Goal: Task Accomplishment & Management: Use online tool/utility

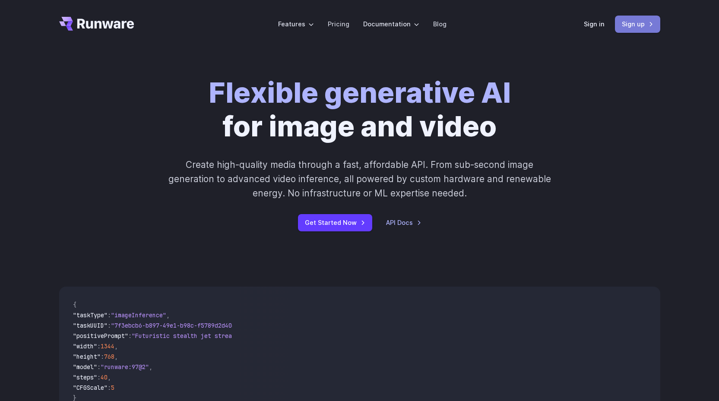
click at [648, 28] on link "Sign up" at bounding box center [637, 24] width 45 height 17
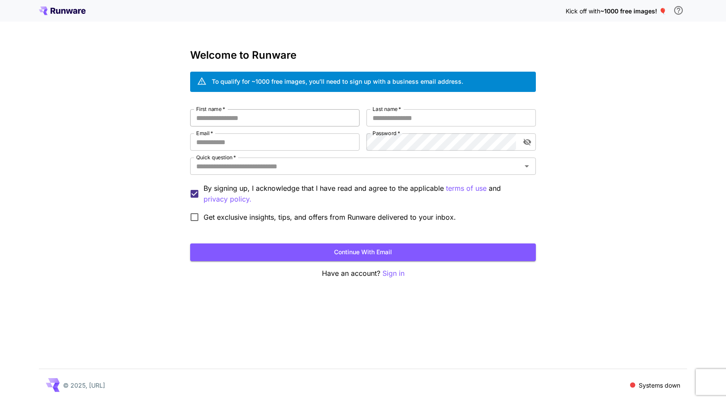
click at [239, 122] on input "First name   *" at bounding box center [274, 117] width 169 height 17
type input "******"
type input "*****"
type input "**********"
click at [299, 164] on input "Quick question   *" at bounding box center [356, 166] width 326 height 12
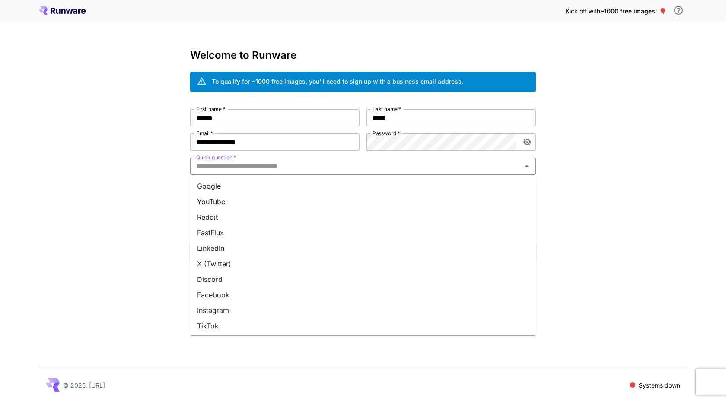
click at [244, 299] on li "Facebook" at bounding box center [363, 295] width 346 height 16
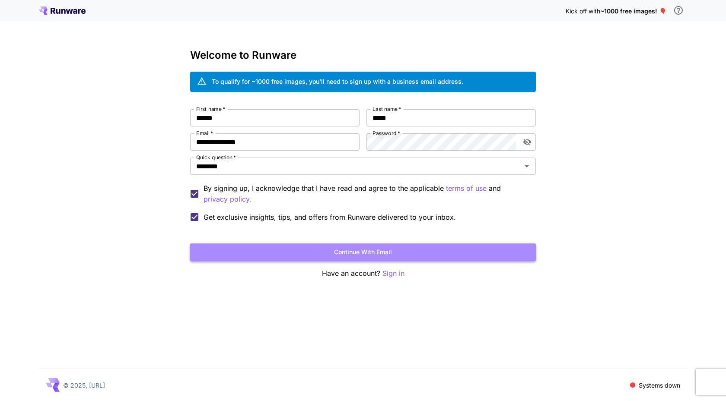
click at [255, 252] on button "Continue with email" at bounding box center [363, 253] width 346 height 18
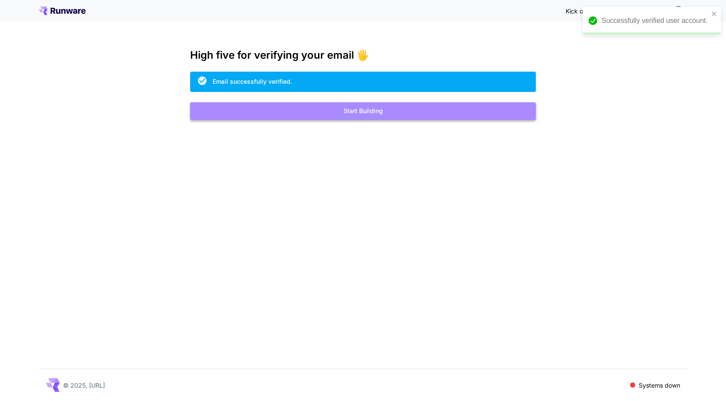
click at [360, 113] on button "Start Building" at bounding box center [363, 111] width 346 height 18
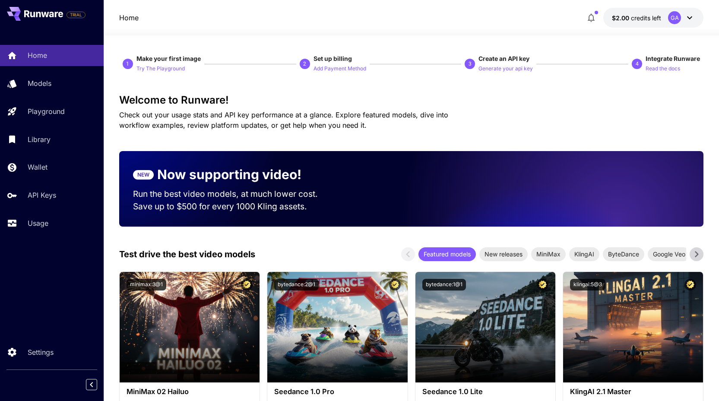
click at [662, 13] on button "$2.00 credits left GA" at bounding box center [654, 18] width 100 height 20
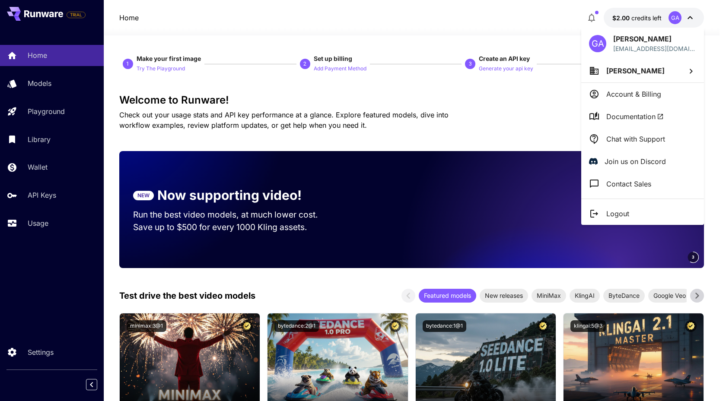
click at [658, 69] on li "[PERSON_NAME]" at bounding box center [642, 70] width 123 height 23
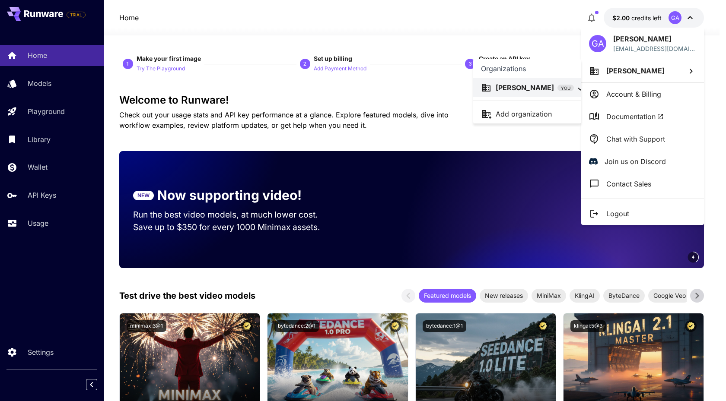
click at [650, 94] on div at bounding box center [363, 200] width 726 height 401
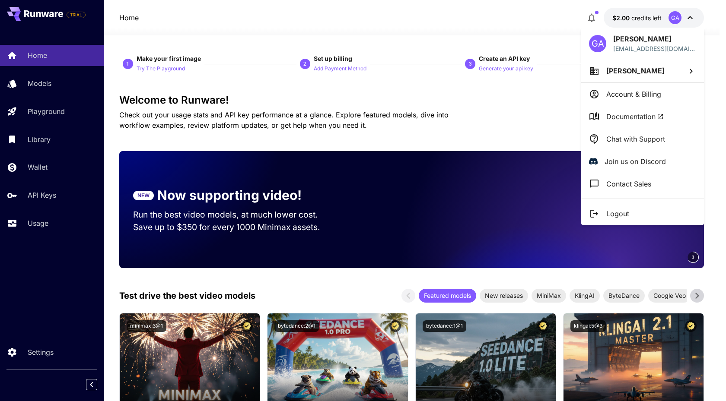
click at [624, 101] on li "Account & Billing" at bounding box center [642, 94] width 123 height 22
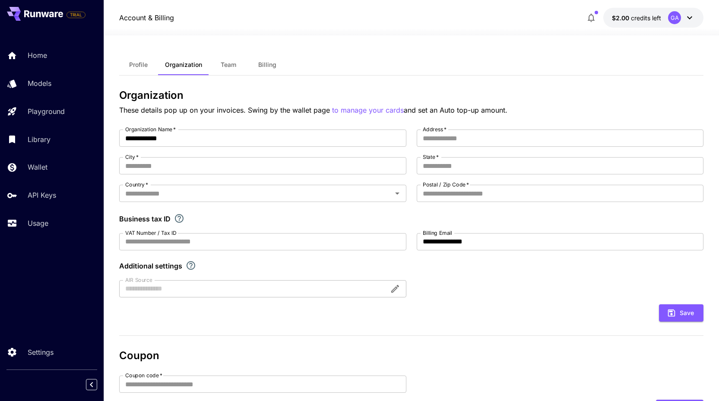
click at [273, 67] on span "Billing" at bounding box center [267, 65] width 18 height 8
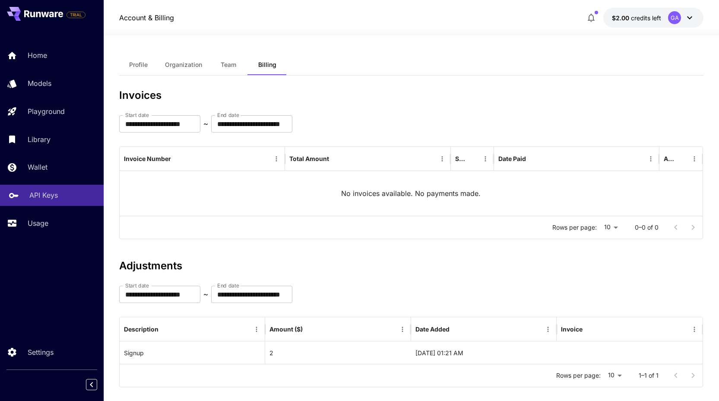
click at [60, 186] on link "API Keys" at bounding box center [52, 195] width 104 height 21
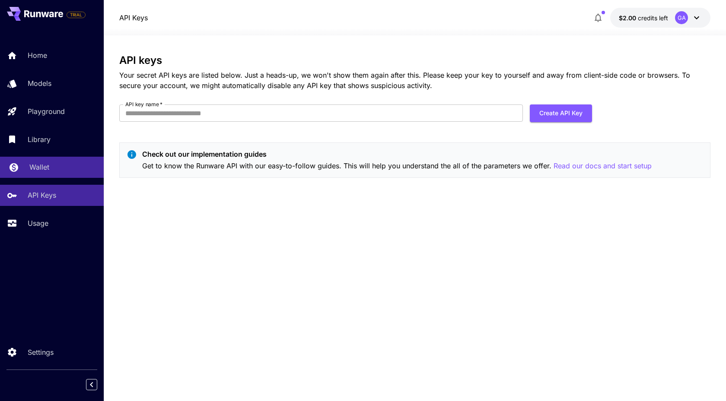
click at [51, 170] on div "Wallet" at bounding box center [62, 167] width 67 height 10
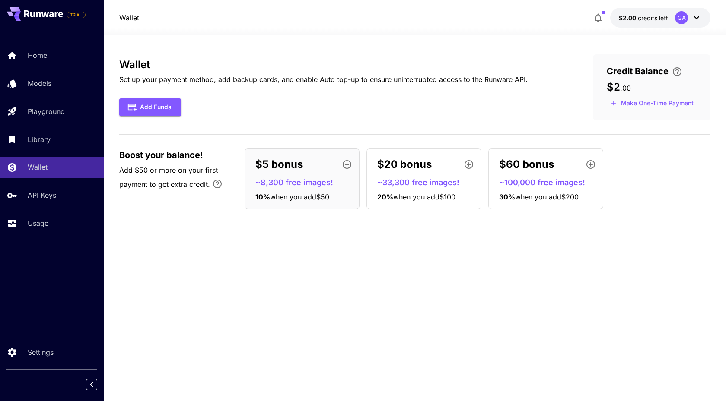
click at [293, 256] on div "Wallet Set up your payment method, add backup cards, and enable Auto top-up to …" at bounding box center [414, 218] width 591 height 328
click at [146, 106] on button "Add Funds" at bounding box center [150, 108] width 62 height 18
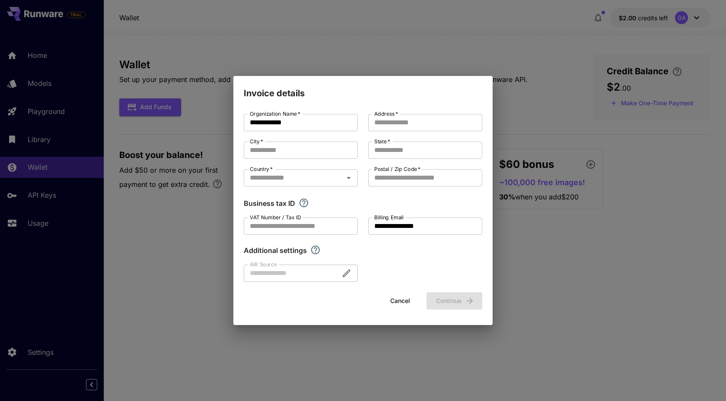
click at [277, 274] on div at bounding box center [301, 273] width 114 height 17
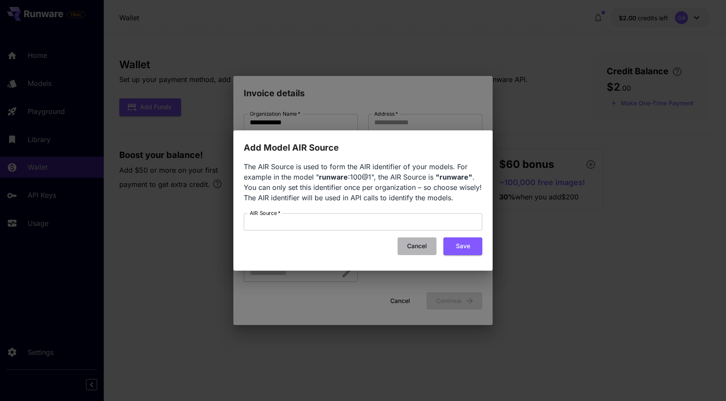
click at [417, 246] on button "Cancel" at bounding box center [417, 247] width 39 height 18
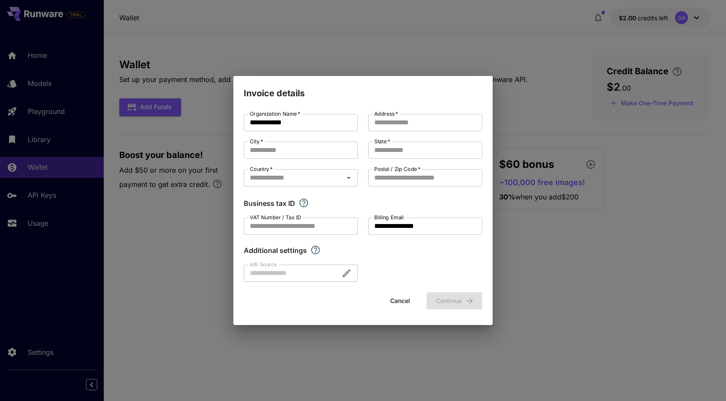
click at [406, 303] on button "Cancel" at bounding box center [400, 302] width 39 height 18
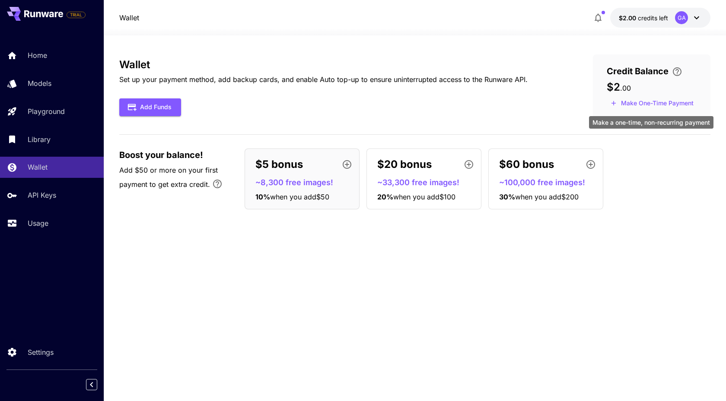
click at [642, 102] on button "Make One-Time Payment" at bounding box center [652, 103] width 91 height 13
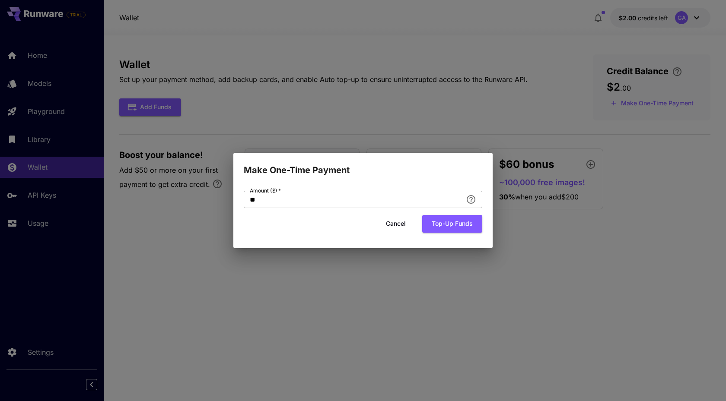
click at [395, 226] on button "Cancel" at bounding box center [395, 224] width 39 height 18
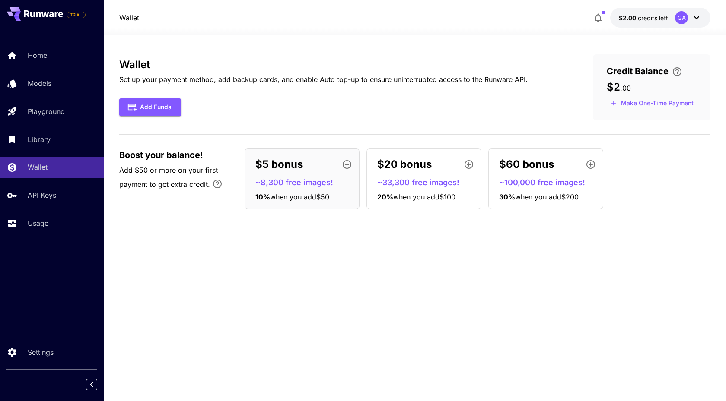
click at [280, 177] on p "~8,300 free images!" at bounding box center [305, 183] width 100 height 12
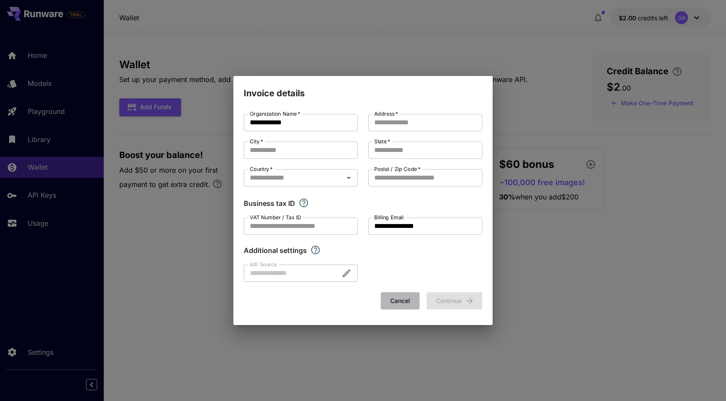
click at [402, 304] on button "Cancel" at bounding box center [400, 302] width 39 height 18
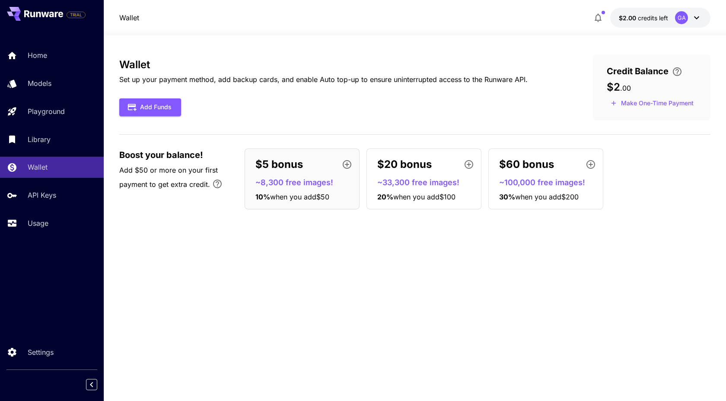
click at [672, 21] on button "$2.00 credits left GA" at bounding box center [660, 18] width 100 height 20
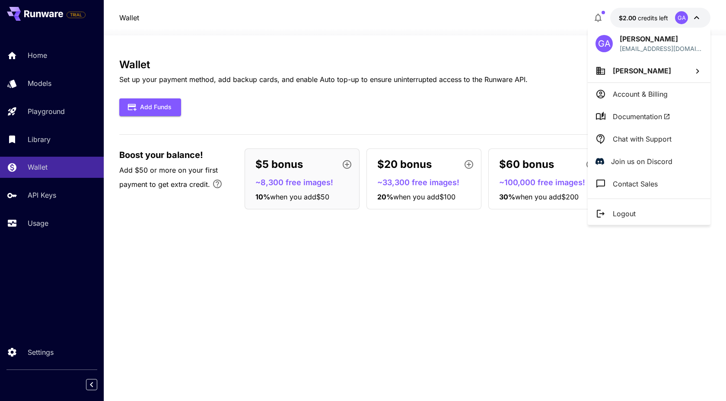
click at [660, 72] on span "[PERSON_NAME]" at bounding box center [642, 71] width 58 height 9
click at [508, 83] on p "[PERSON_NAME]" at bounding box center [531, 88] width 58 height 10
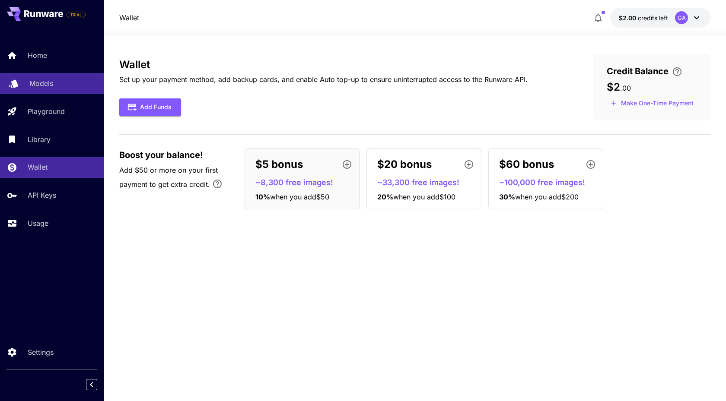
click at [41, 86] on p "Models" at bounding box center [41, 83] width 24 height 10
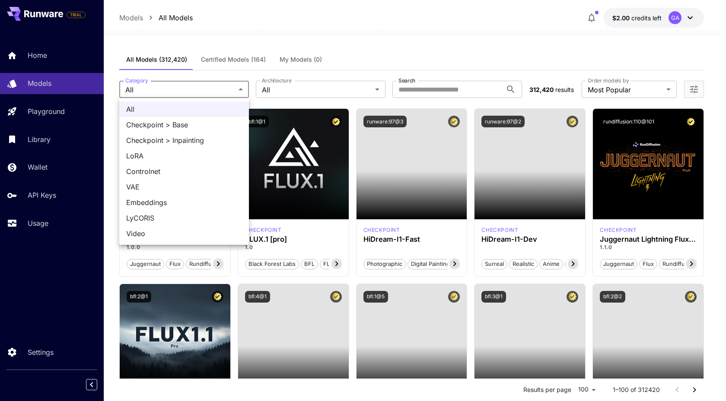
click at [280, 88] on div at bounding box center [363, 200] width 726 height 401
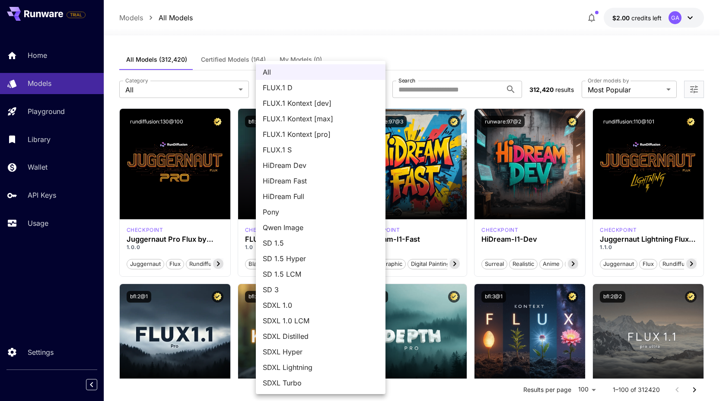
click at [434, 41] on div at bounding box center [363, 200] width 726 height 401
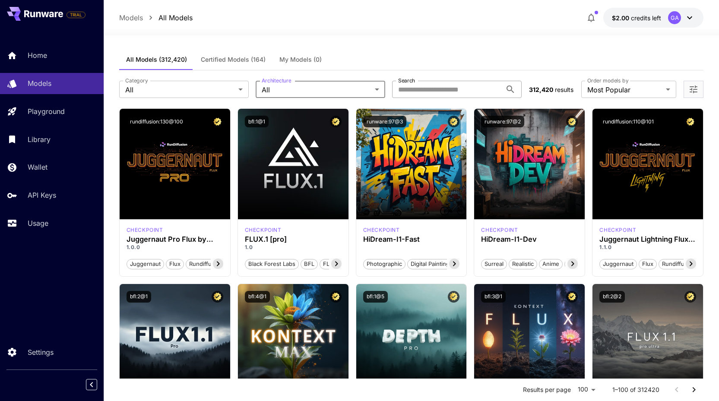
click at [438, 90] on input "Search" at bounding box center [447, 89] width 110 height 17
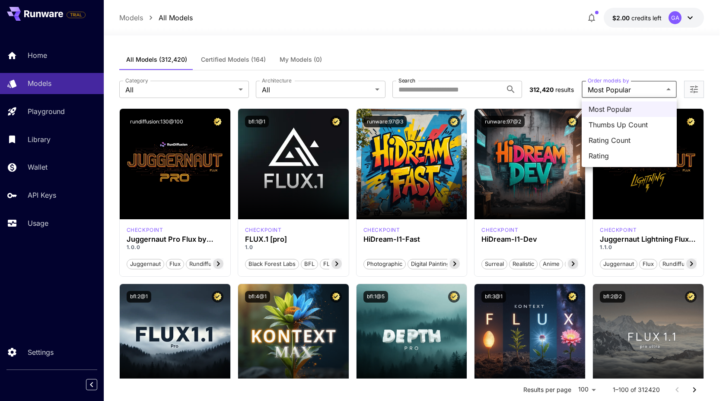
click at [624, 86] on div at bounding box center [363, 200] width 726 height 401
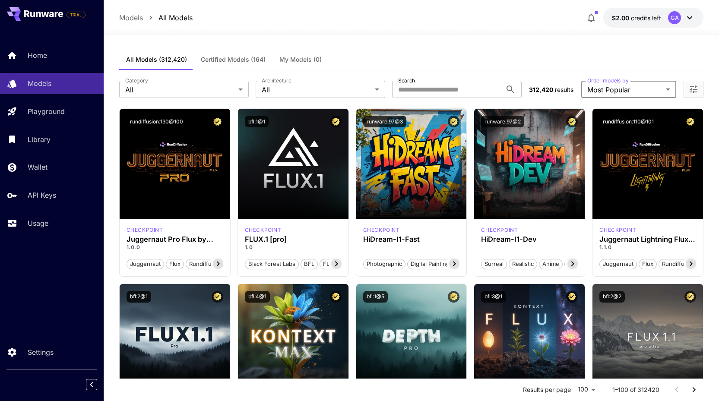
click at [242, 60] on span "Certified Models (164)" at bounding box center [233, 60] width 65 height 8
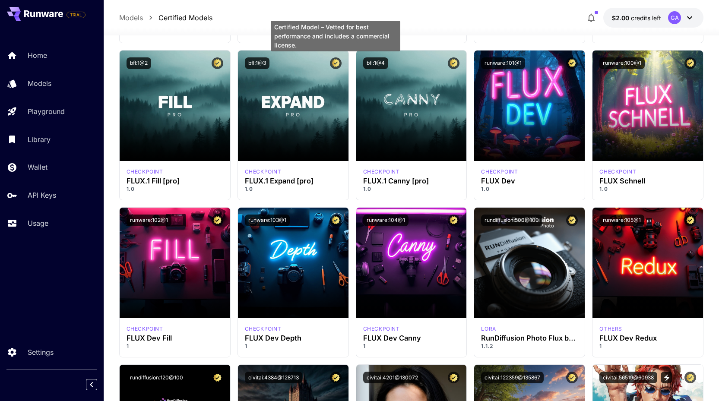
scroll to position [375, 0]
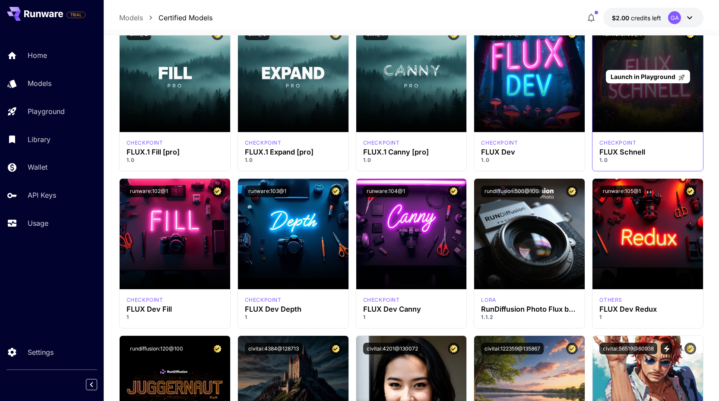
click at [633, 78] on span "Launch in Playground" at bounding box center [643, 76] width 65 height 7
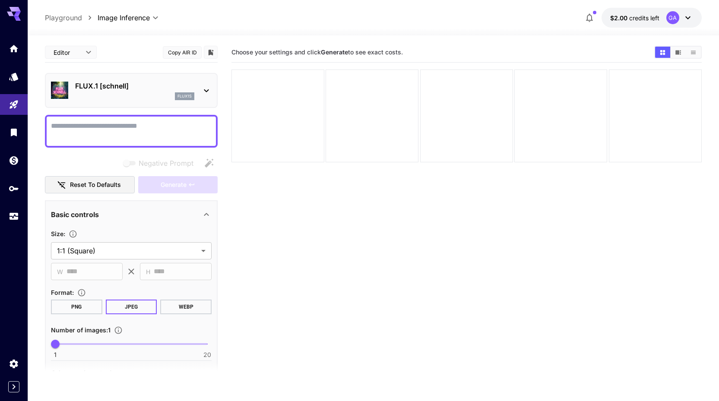
click at [201, 90] on icon at bounding box center [206, 91] width 10 height 10
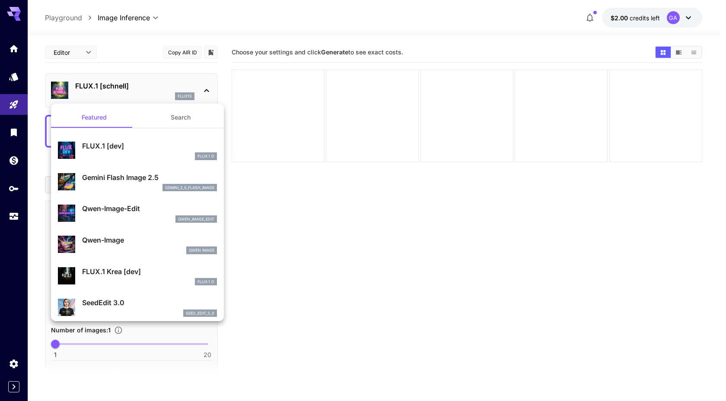
click at [203, 87] on div at bounding box center [363, 200] width 726 height 401
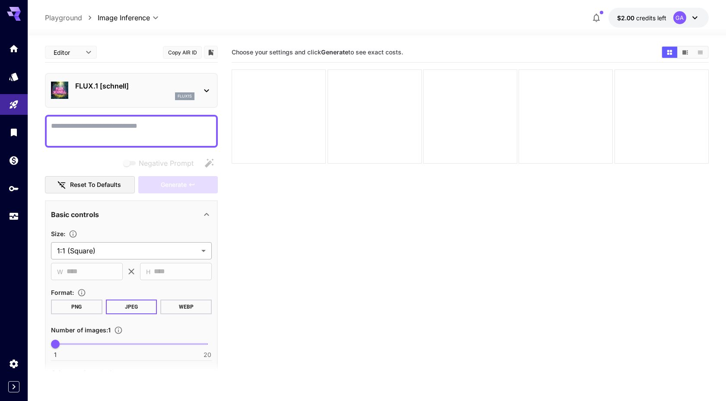
click at [115, 253] on body "**********" at bounding box center [363, 235] width 726 height 470
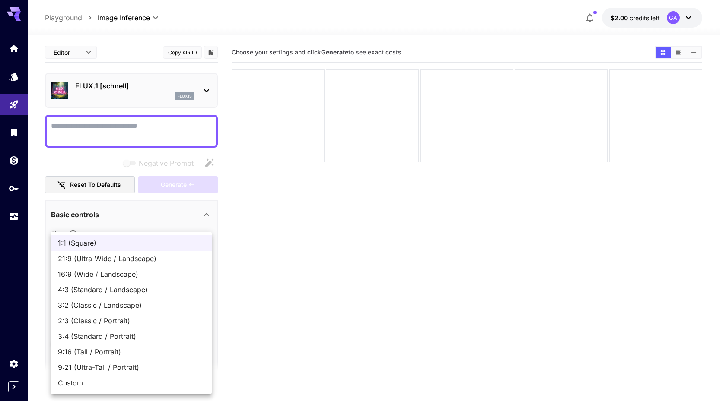
click at [92, 274] on span "16:9 (Wide / Landscape)" at bounding box center [131, 274] width 147 height 10
type input "**********"
type input "****"
type input "***"
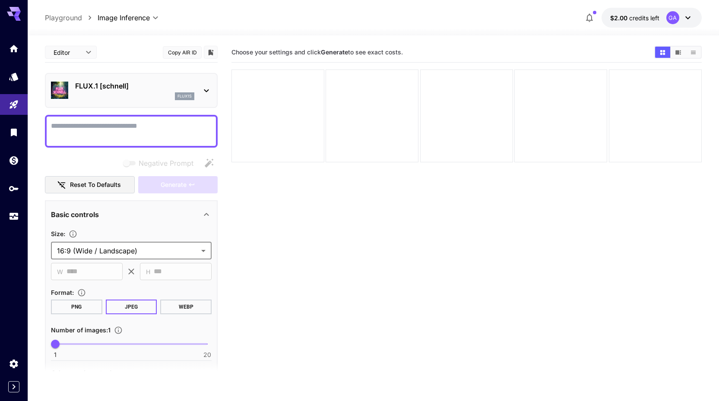
click at [147, 58] on div "Editor **** ​ Copy AIR ID" at bounding box center [131, 52] width 173 height 20
click at [149, 22] on body "**********" at bounding box center [359, 235] width 719 height 470
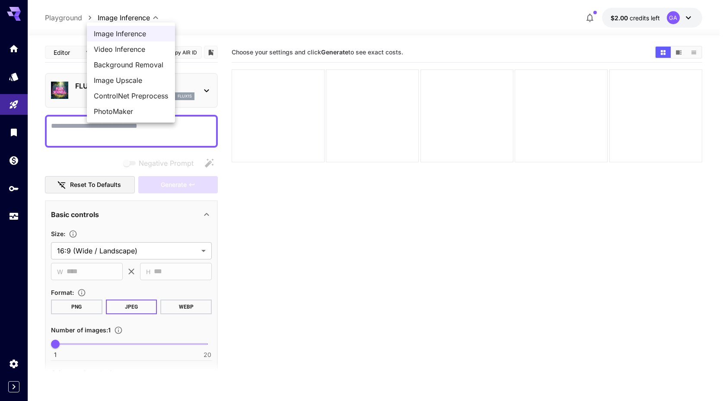
click at [150, 20] on div at bounding box center [363, 200] width 726 height 401
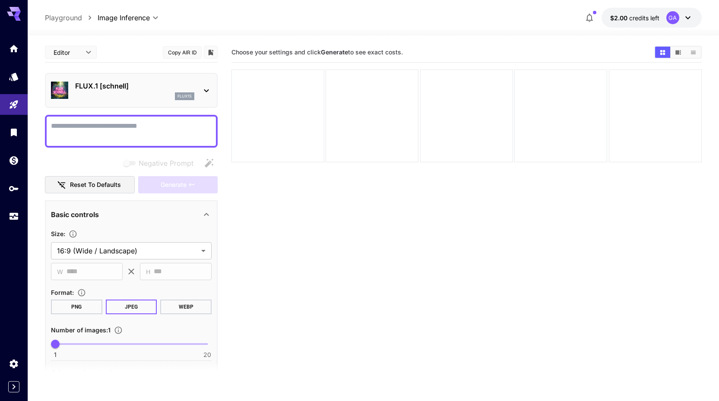
click at [593, 13] on icon "button" at bounding box center [590, 18] width 10 height 10
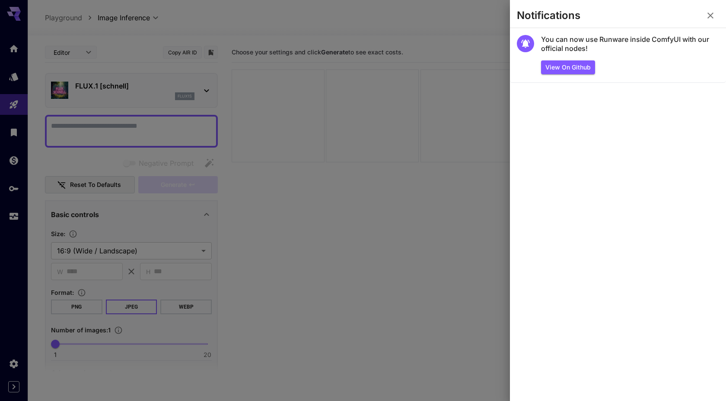
click at [710, 13] on icon "button" at bounding box center [710, 15] width 10 height 10
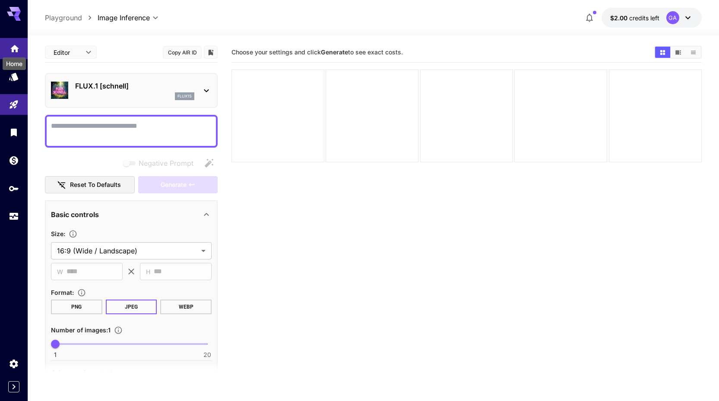
click at [13, 48] on icon "Home" at bounding box center [14, 45] width 9 height 7
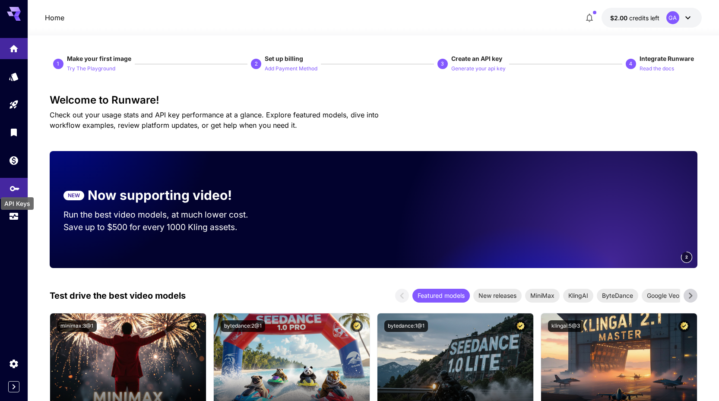
click at [13, 184] on icon "API Keys" at bounding box center [15, 186] width 10 height 10
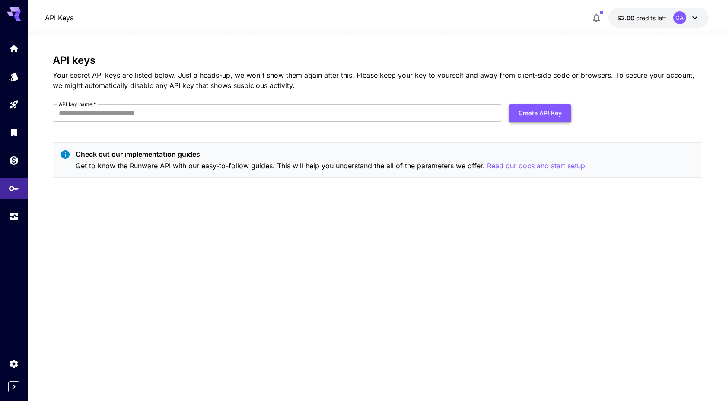
click at [550, 110] on button "Create API Key" at bounding box center [540, 114] width 62 height 18
click at [367, 115] on input "API key name   *" at bounding box center [277, 113] width 449 height 17
type input "*****"
click at [564, 110] on button "Create API Key" at bounding box center [540, 114] width 62 height 18
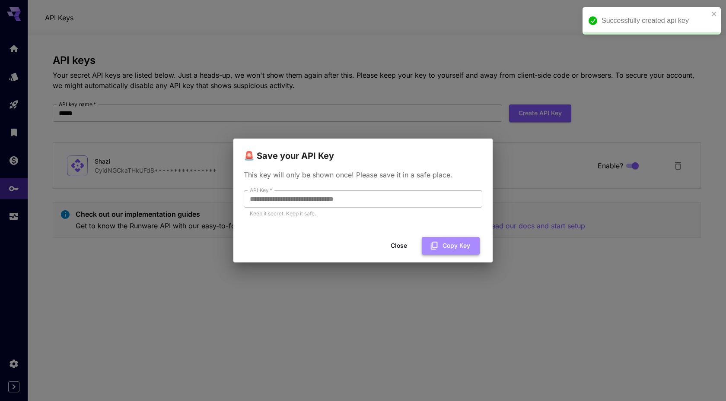
click at [453, 246] on button "Copy Key" at bounding box center [451, 246] width 58 height 18
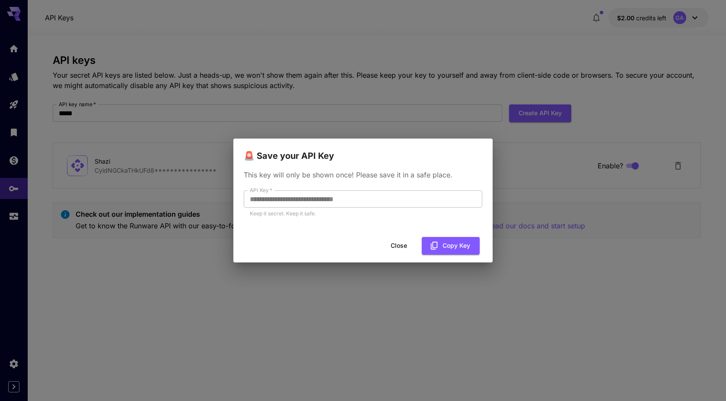
click at [401, 241] on button "Close" at bounding box center [398, 246] width 39 height 18
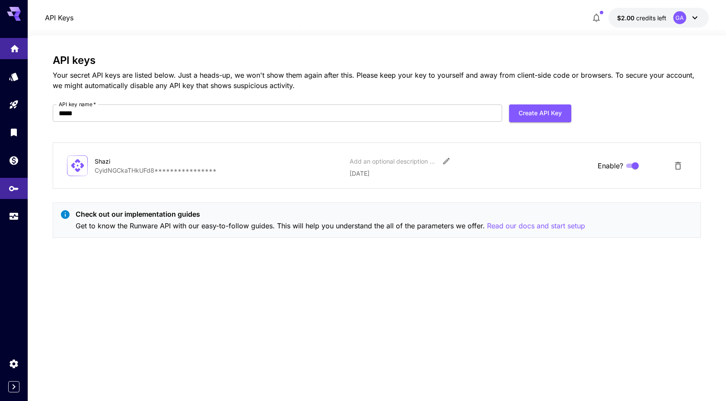
click at [10, 51] on icon "Home" at bounding box center [15, 46] width 10 height 10
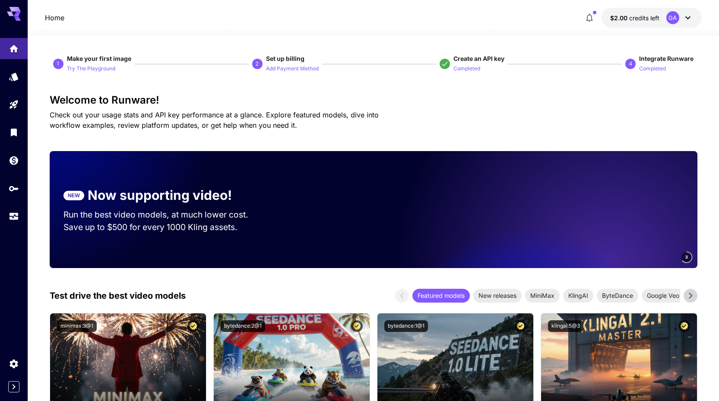
click at [462, 126] on div "Welcome to Runware! Check out your usage stats and API key performance at a gla…" at bounding box center [374, 112] width 648 height 36
click at [18, 78] on icon "Models" at bounding box center [15, 74] width 10 height 10
